Goal: Task Accomplishment & Management: Complete application form

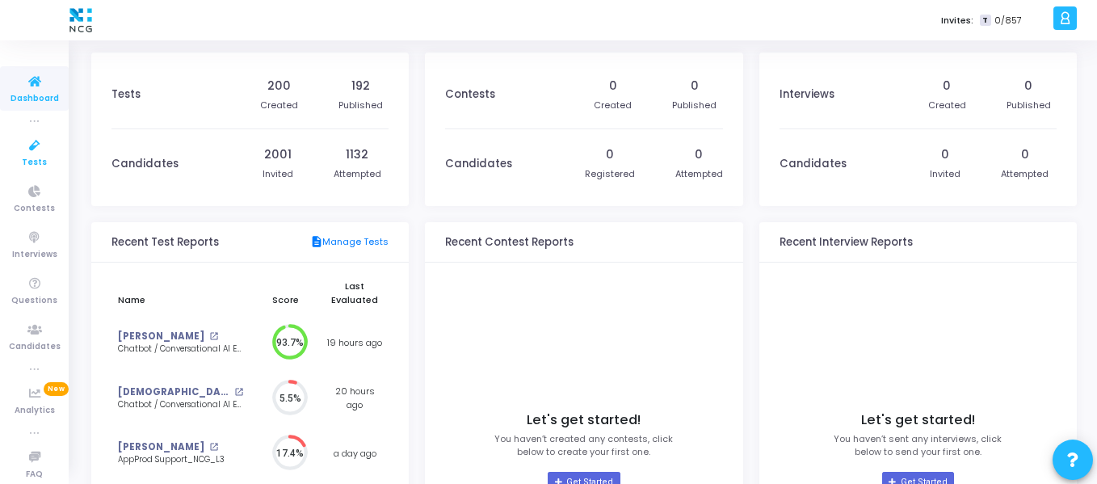
click at [31, 161] on span "Tests" at bounding box center [34, 163] width 25 height 14
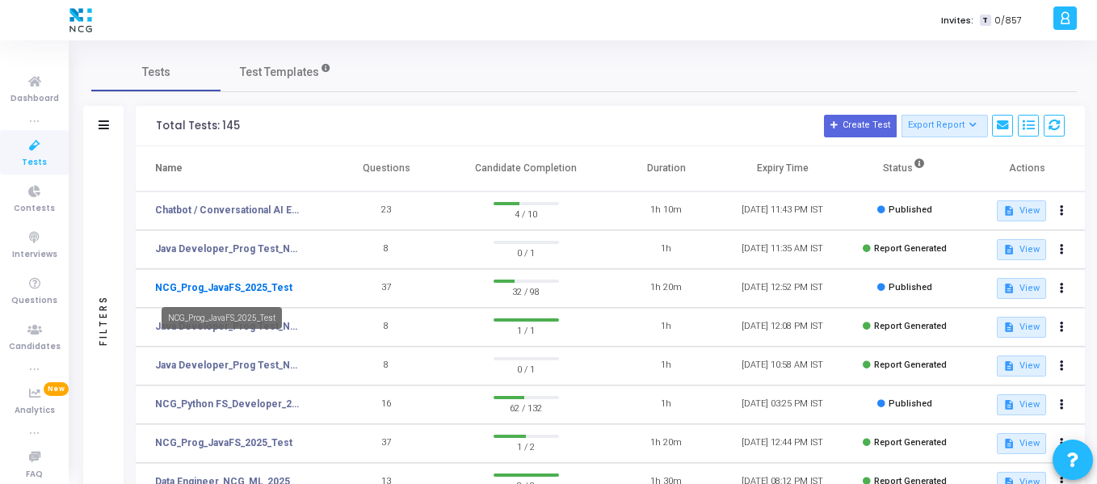
click at [233, 289] on link "NCG_Prog_JavaFS_2025_Test" at bounding box center [223, 287] width 137 height 15
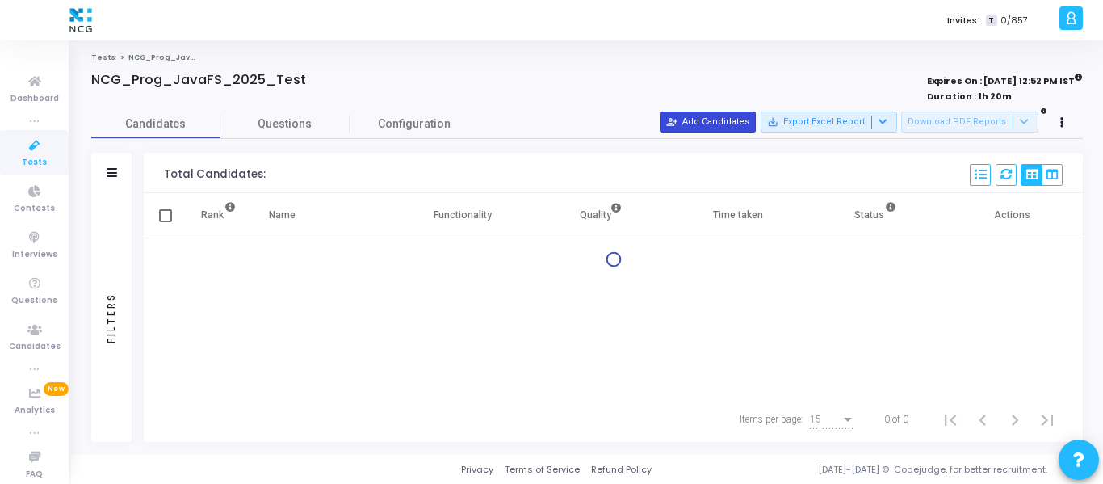
click at [715, 126] on button "person_add_alt Add Candidates" at bounding box center [708, 121] width 96 height 21
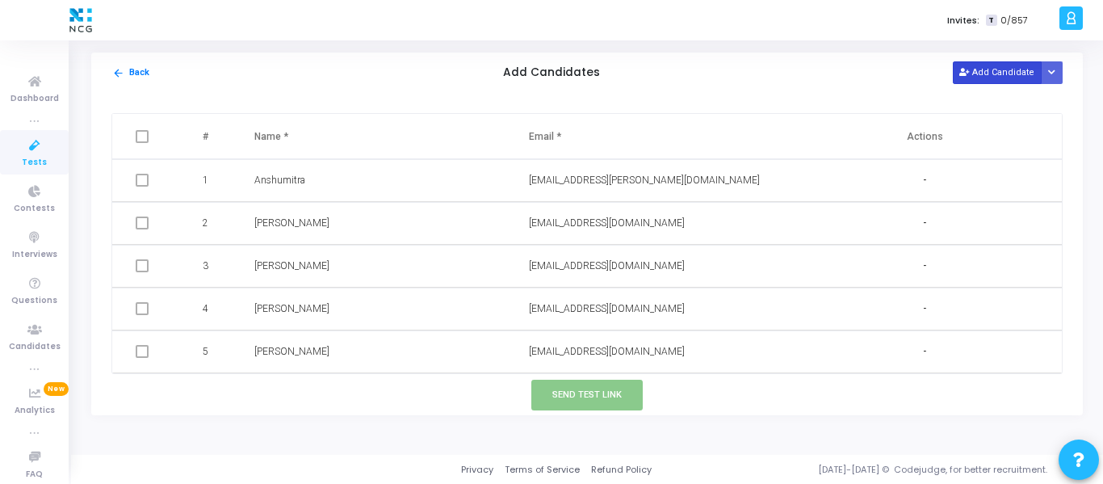
click at [975, 77] on button "Add Candidate" at bounding box center [997, 72] width 89 height 22
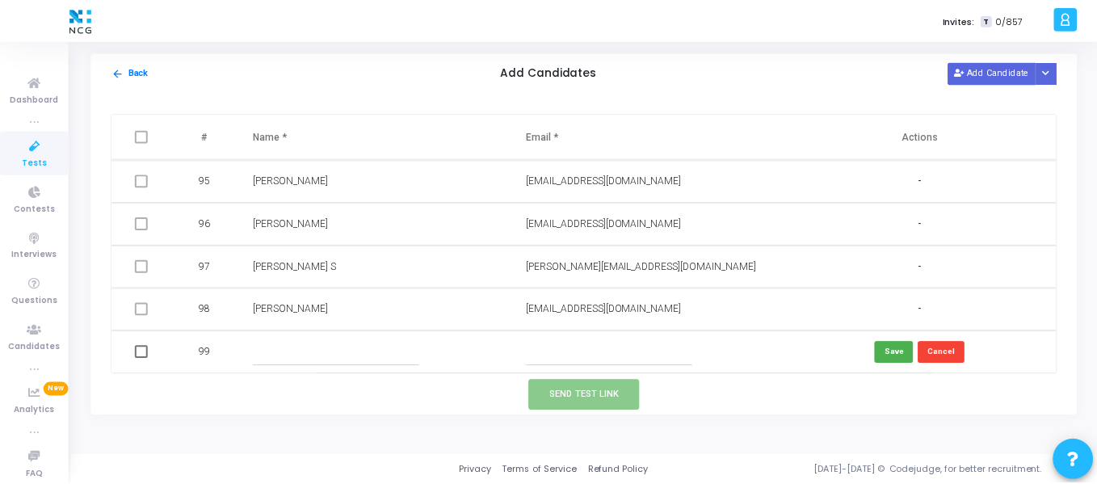
scroll to position [4023, 0]
click at [598, 356] on input "text" at bounding box center [612, 351] width 167 height 27
paste input "[EMAIL_ADDRESS][DOMAIN_NAME]"
type input "[EMAIL_ADDRESS][DOMAIN_NAME]"
click at [270, 361] on input "text" at bounding box center [337, 351] width 167 height 27
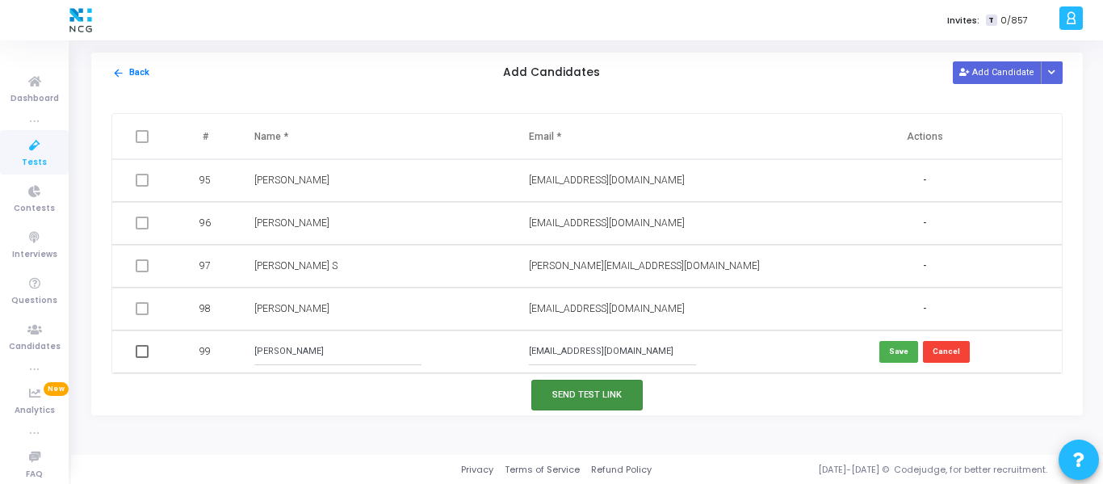
type input "[PERSON_NAME]"
click at [557, 402] on button "Send Test Link" at bounding box center [586, 395] width 111 height 30
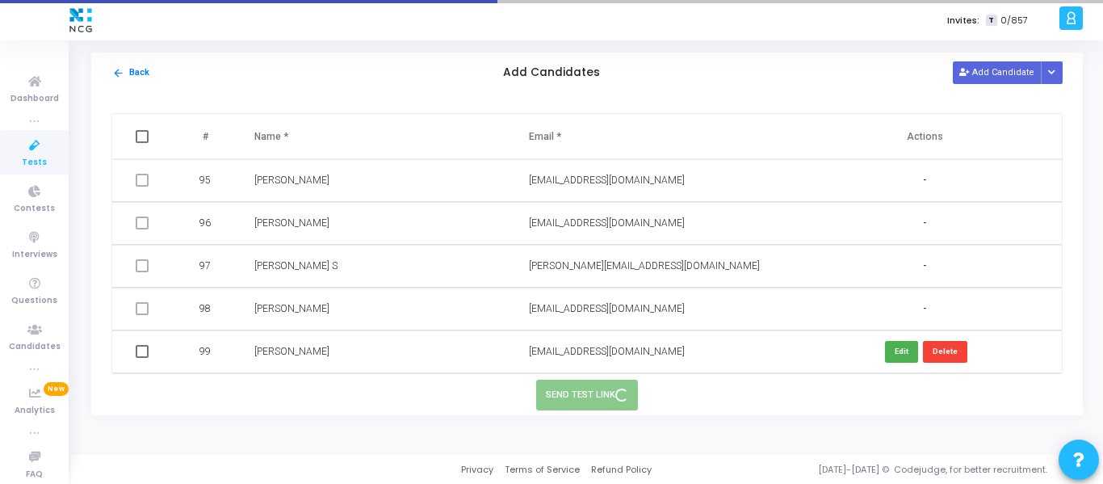
click at [23, 142] on icon at bounding box center [35, 146] width 34 height 20
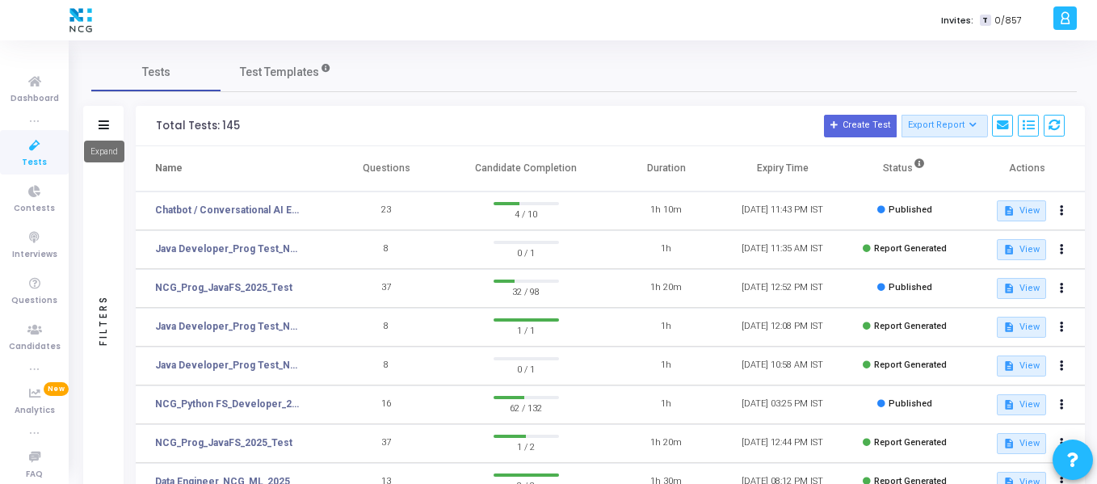
click at [99, 120] on icon at bounding box center [104, 124] width 10 height 9
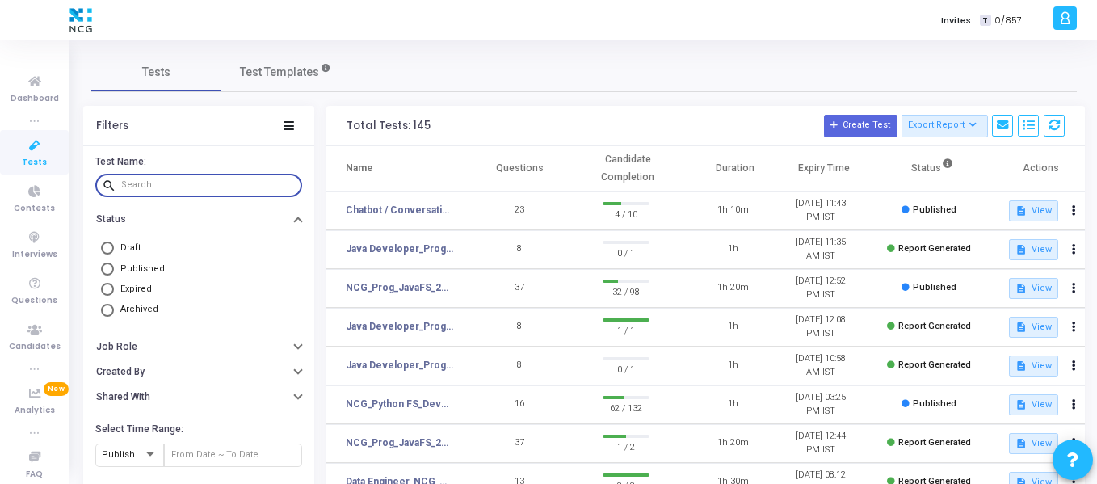
click at [157, 185] on input "text" at bounding box center [208, 185] width 174 height 10
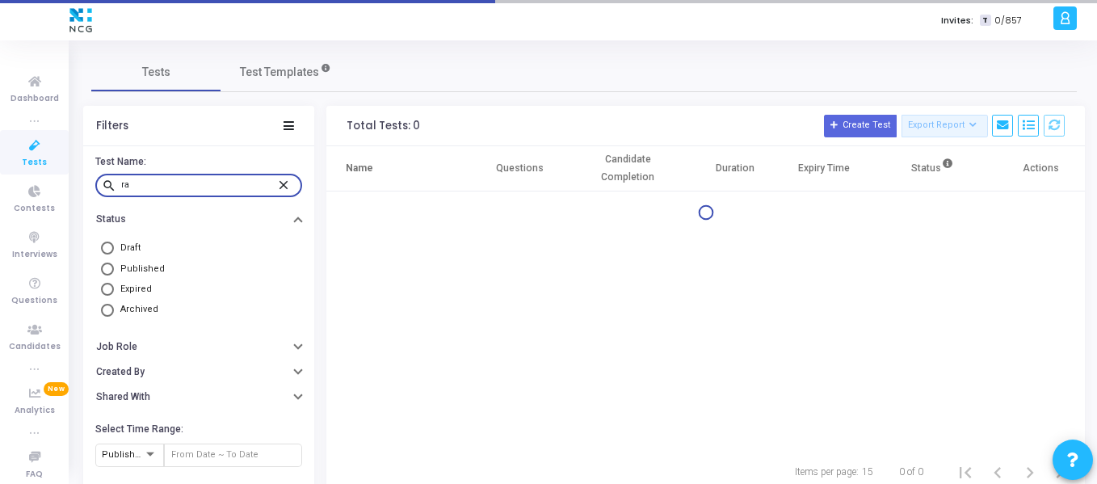
type input "r"
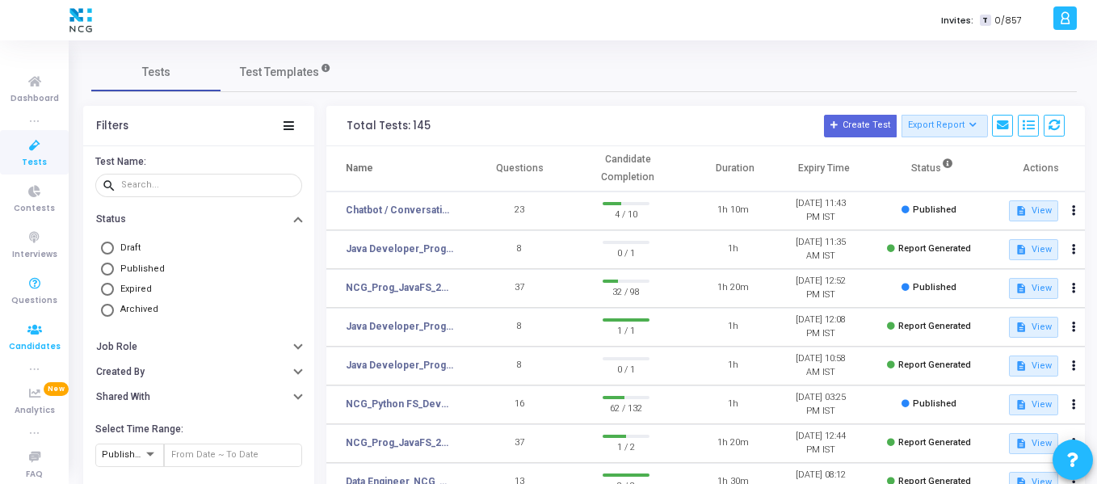
click at [18, 340] on span "Candidates" at bounding box center [35, 347] width 52 height 14
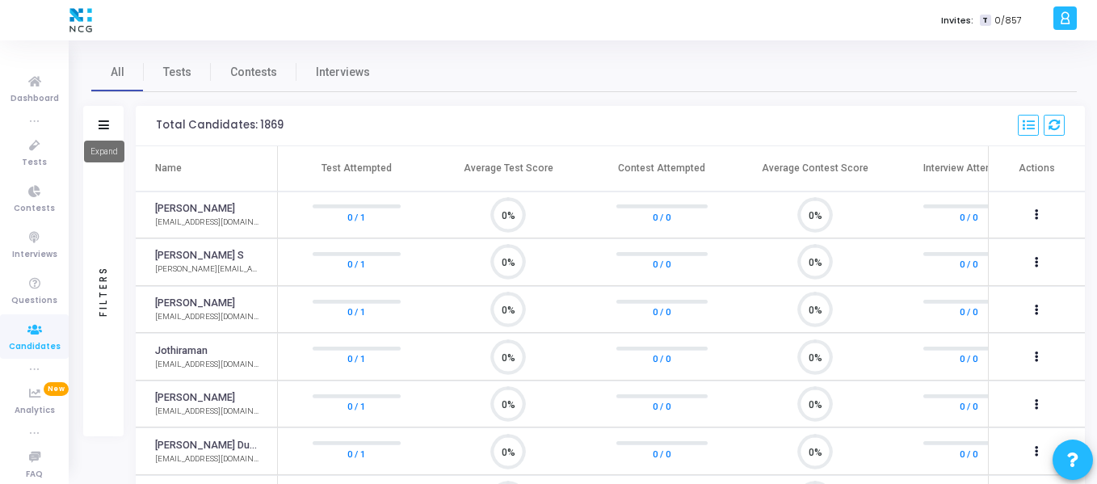
scroll to position [7, 7]
click at [107, 128] on icon at bounding box center [104, 124] width 10 height 9
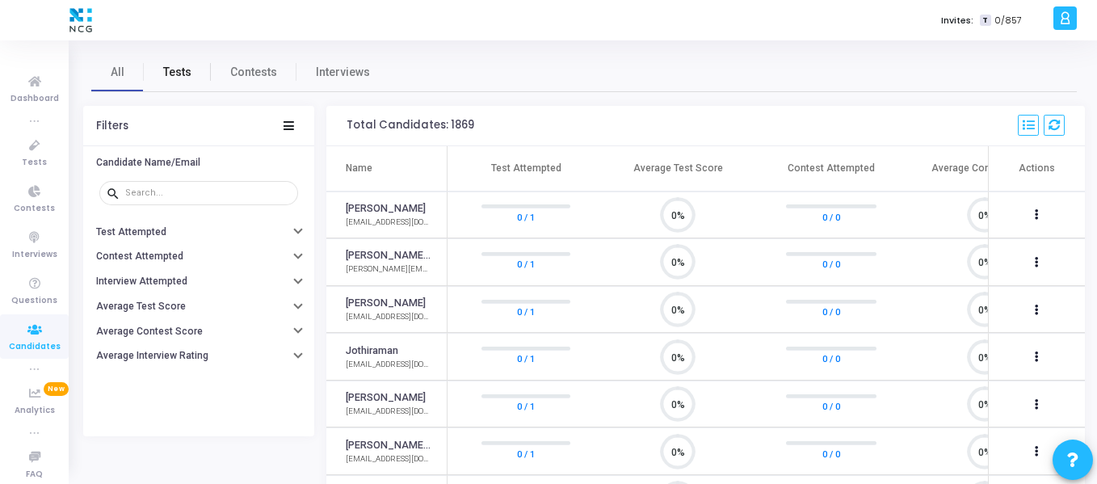
click at [189, 75] on span "Tests" at bounding box center [177, 72] width 28 height 17
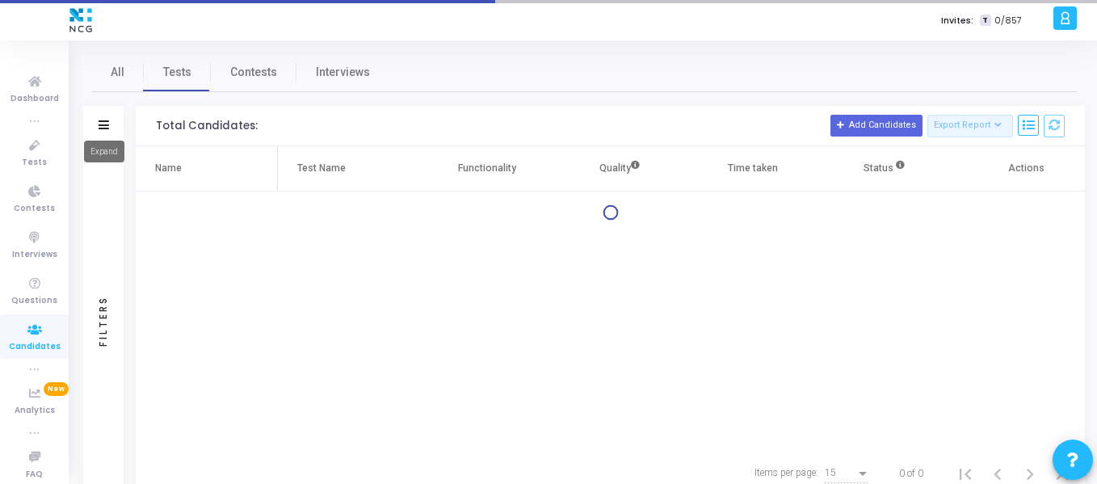
click at [105, 124] on icon at bounding box center [104, 124] width 10 height 9
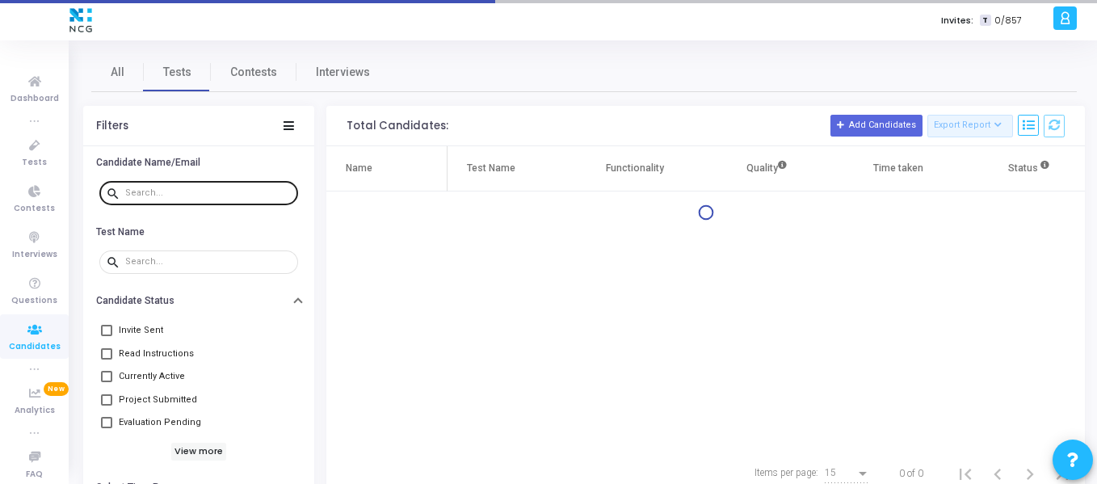
click at [173, 198] on div at bounding box center [208, 192] width 166 height 26
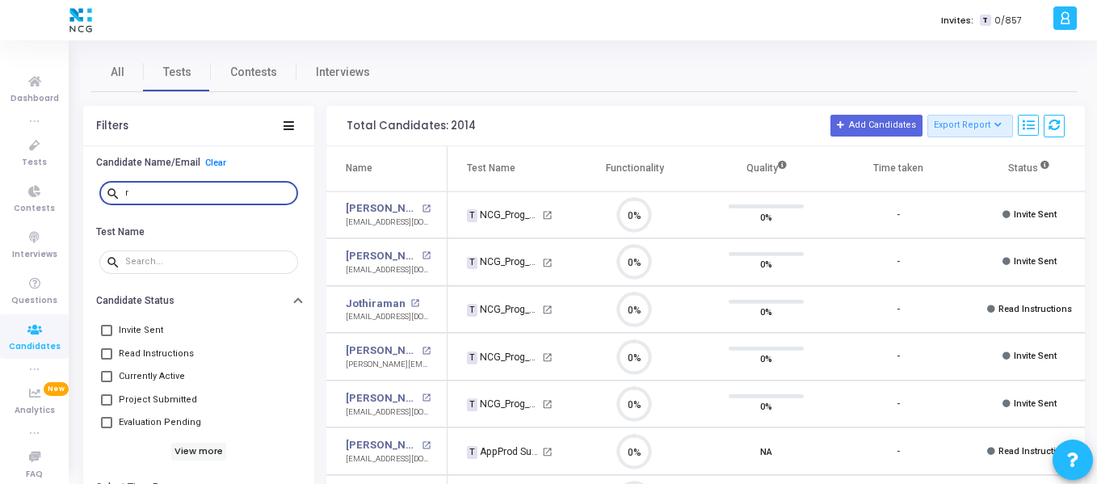
click at [178, 193] on input "r" at bounding box center [208, 193] width 166 height 10
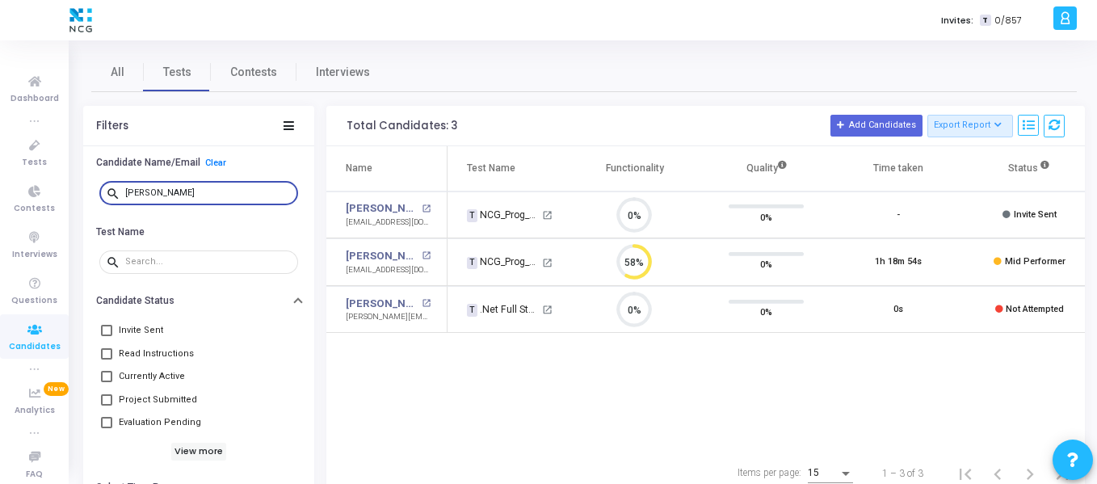
type input "[PERSON_NAME]"
